Goal: Information Seeking & Learning: Find specific fact

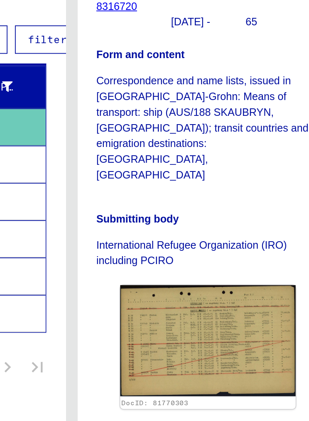
scroll to position [263, 13]
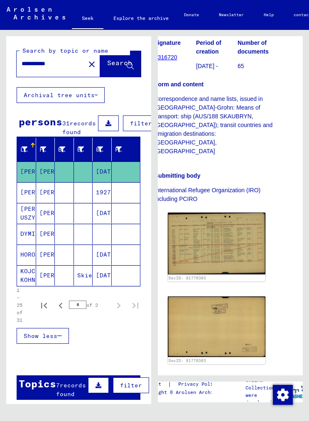
click at [92, 87] on button "Archival tree units" at bounding box center [61, 95] width 88 height 16
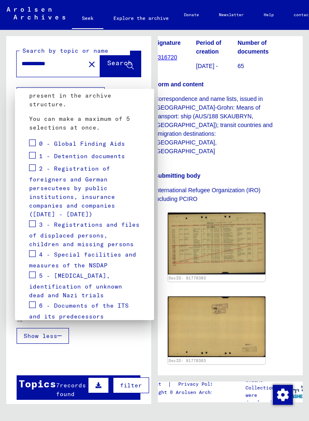
click at [34, 219] on label at bounding box center [32, 223] width 7 height 8
click at [34, 163] on label at bounding box center [32, 167] width 7 height 8
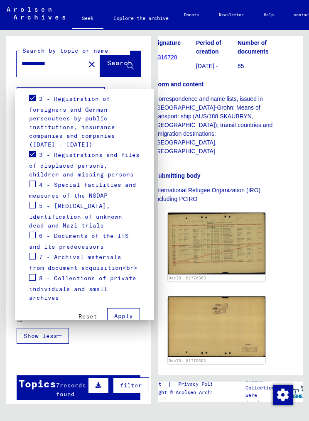
click at [38, 230] on div "6 - Documents of the ITS and its predecessors" at bounding box center [84, 240] width 111 height 21
click at [35, 231] on span at bounding box center [32, 234] width 7 height 7
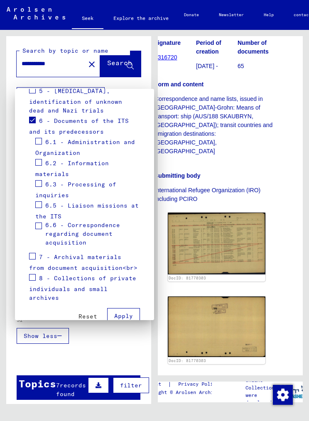
click at [35, 274] on span at bounding box center [32, 277] width 7 height 7
click at [37, 251] on div "7 - Archival materials from document acquisition<br>" at bounding box center [84, 261] width 111 height 21
click at [34, 251] on label at bounding box center [32, 255] width 7 height 8
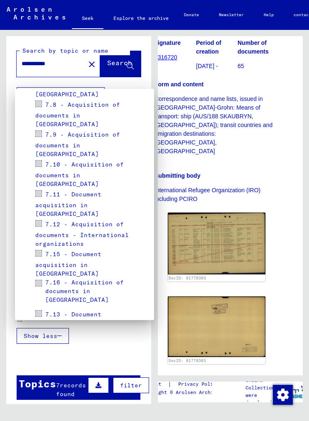
click at [126, 408] on font "Apply" at bounding box center [123, 411] width 19 height 7
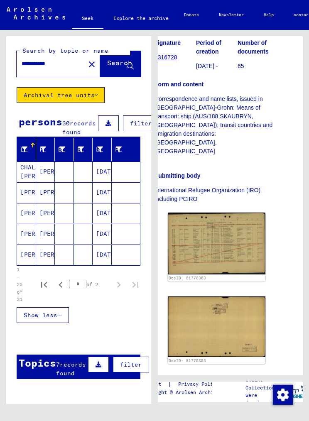
click at [63, 279] on icon "Previous page" at bounding box center [61, 285] width 12 height 12
type input "*"
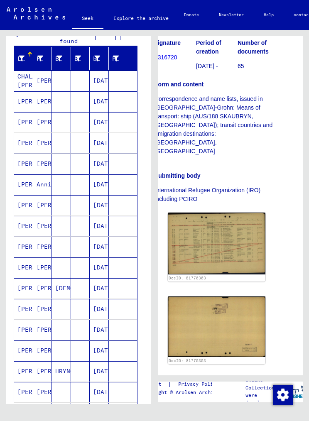
scroll to position [95, 3]
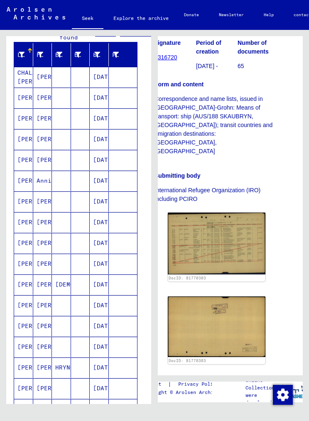
click at [62, 363] on font "HRYNCZYSZYN" at bounding box center [75, 366] width 41 height 7
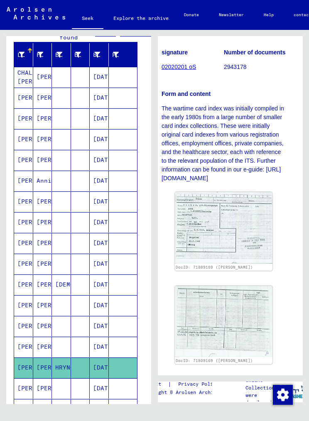
scroll to position [137, 7]
click at [100, 239] on font "[DATE]" at bounding box center [104, 242] width 22 height 7
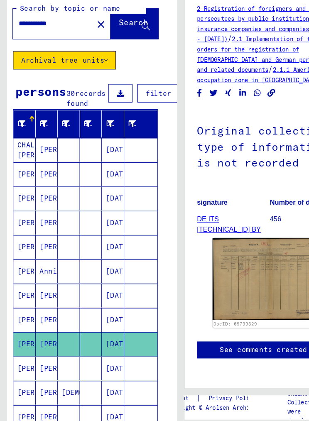
scroll to position [0, 5]
click at [57, 59] on input "**********" at bounding box center [45, 63] width 58 height 9
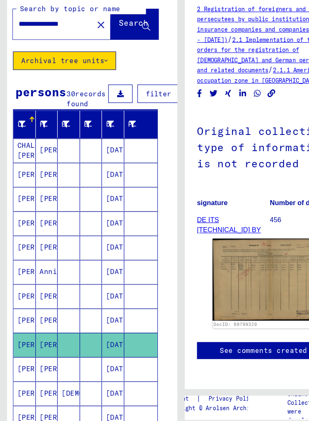
type input "**********"
click at [108, 58] on font "Search" at bounding box center [114, 62] width 25 height 8
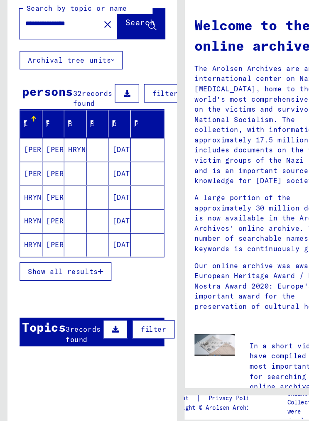
click at [54, 188] on font "[PERSON_NAME]" at bounding box center [63, 191] width 49 height 7
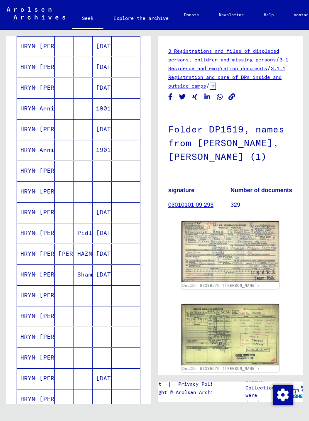
scroll to position [250, 0]
click at [50, 167] on font "[PERSON_NAME]" at bounding box center [63, 170] width 49 height 7
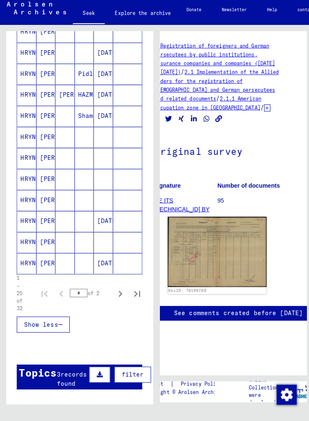
scroll to position [405, 0]
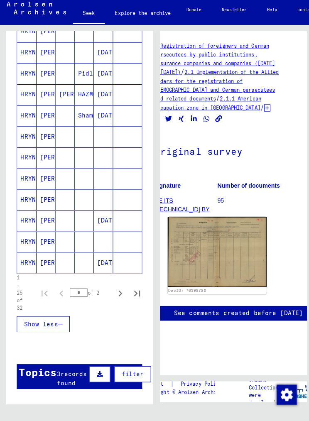
click at [42, 136] on font "[PERSON_NAME]" at bounding box center [63, 139] width 49 height 7
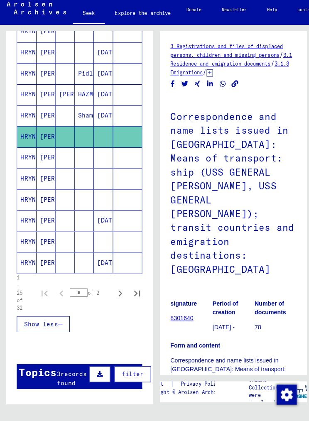
click at [46, 157] on font "[PERSON_NAME]" at bounding box center [63, 160] width 49 height 7
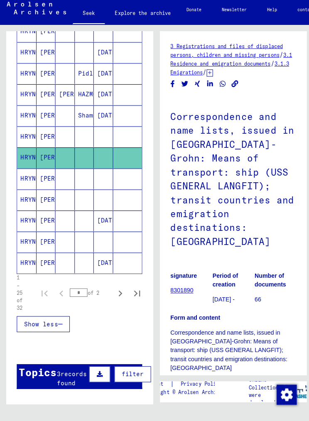
click at [50, 178] on font "[PERSON_NAME]" at bounding box center [63, 181] width 49 height 7
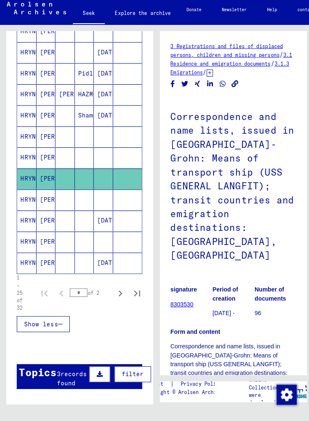
click at [46, 198] on font "[PERSON_NAME]" at bounding box center [63, 201] width 49 height 7
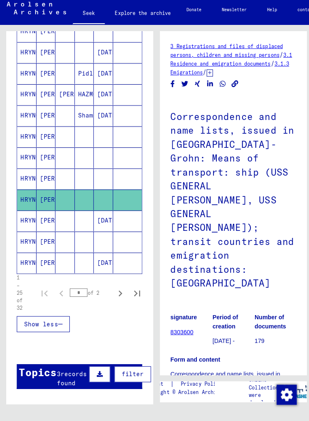
click at [54, 213] on mat-cell "[PERSON_NAME]" at bounding box center [45, 223] width 19 height 20
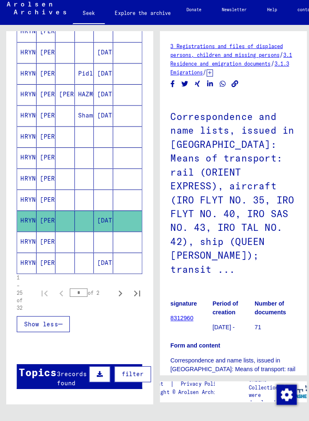
click at [51, 240] on font "[PERSON_NAME]" at bounding box center [63, 243] width 49 height 7
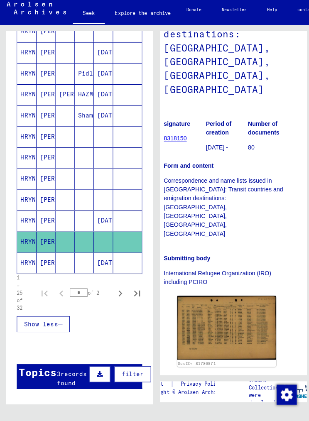
scroll to position [148, 7]
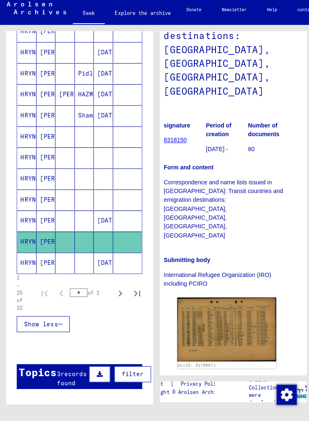
click at [216, 299] on img at bounding box center [223, 330] width 97 height 63
click at [244, 299] on img at bounding box center [223, 330] width 97 height 63
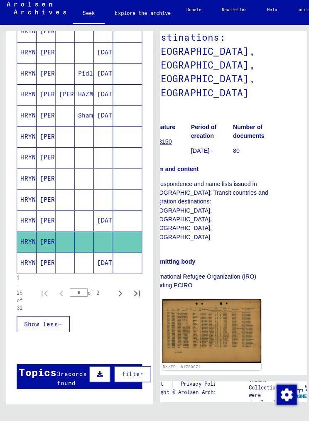
scroll to position [147, 22]
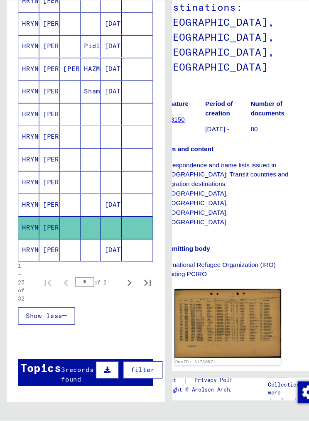
click at [100, 260] on font "[DATE]" at bounding box center [107, 263] width 22 height 7
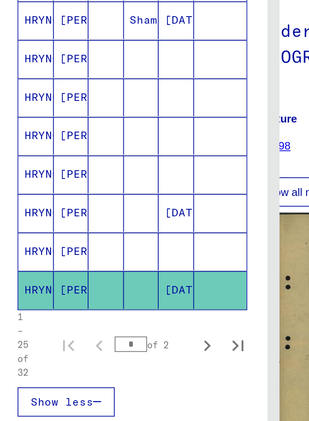
scroll to position [445, 0]
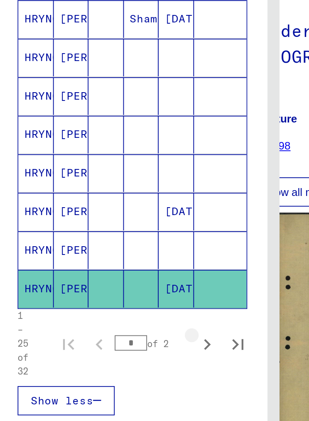
click at [113, 248] on icon "Next page" at bounding box center [119, 254] width 12 height 12
type input "*"
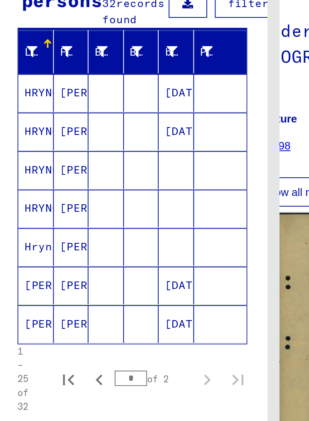
scroll to position [53, 0]
click at [40, 156] on font "[PERSON_NAME]" at bounding box center [63, 159] width 49 height 7
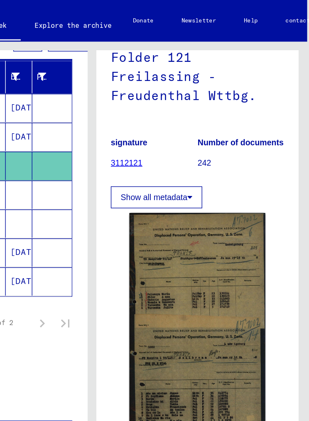
scroll to position [101, -29]
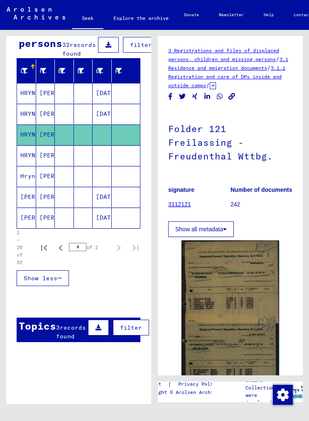
click at [50, 151] on font "[PERSON_NAME]" at bounding box center [63, 154] width 49 height 7
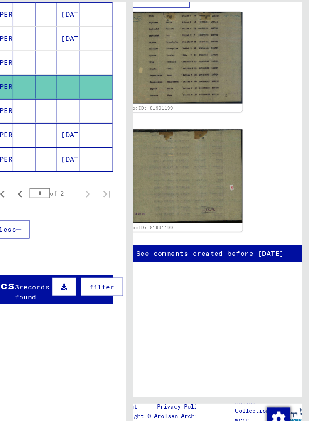
click at [55, 119] on mat-cell at bounding box center [64, 129] width 19 height 20
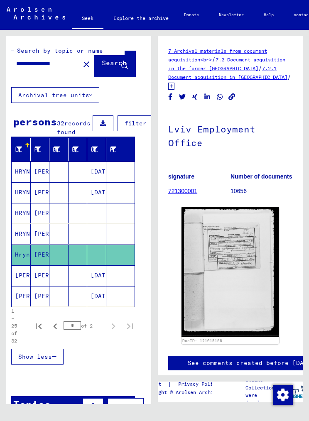
click at [57, 59] on input "**********" at bounding box center [45, 63] width 58 height 9
click at [139, 16] on font "Explore the archive" at bounding box center [140, 18] width 55 height 6
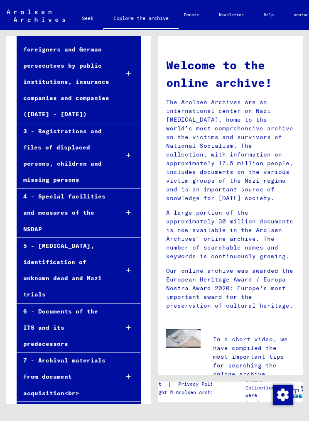
scroll to position [14, 0]
click at [80, 356] on font "7 - Archival materials from document acquisition<br>" at bounding box center [64, 376] width 82 height 40
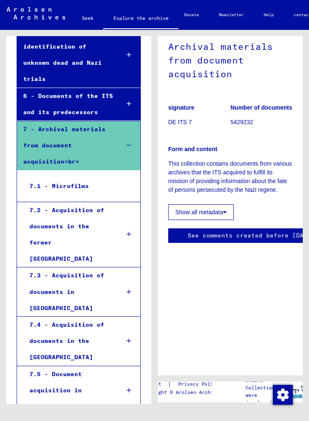
scroll to position [343, 0]
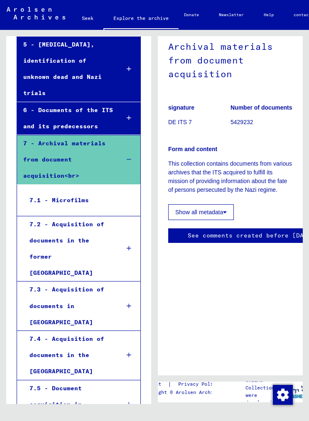
click at [79, 380] on div "7.5 - Document acquisition in [GEOGRAPHIC_DATA]" at bounding box center [68, 404] width 90 height 49
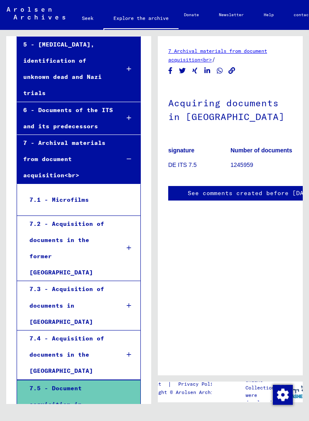
click at [179, 161] on font "DE ITS 7.5" at bounding box center [182, 164] width 28 height 7
click at [248, 161] on font "1245959" at bounding box center [241, 164] width 23 height 7
click at [239, 161] on font "1245959" at bounding box center [241, 164] width 23 height 7
click at [191, 161] on font "DE ITS 7.5" at bounding box center [182, 164] width 28 height 7
click at [249, 161] on font "1245959" at bounding box center [241, 164] width 23 height 7
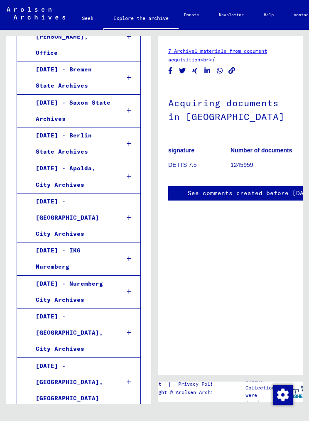
scroll to position [1685, 0]
